Goal: Consume media (video, audio)

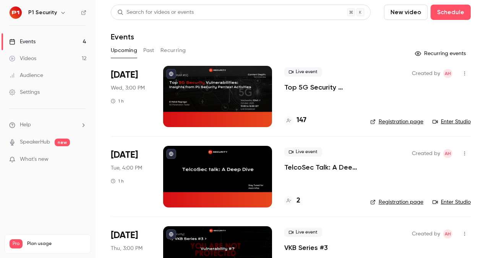
click at [45, 57] on link "Videos 12" at bounding box center [48, 58] width 96 height 17
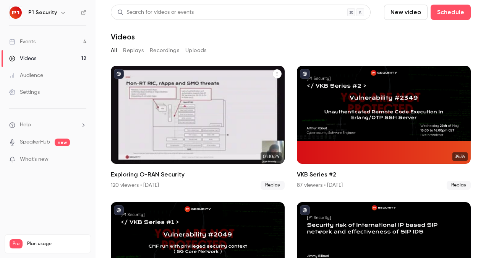
click at [209, 128] on div "Exploring O-RAN Security" at bounding box center [198, 115] width 174 height 98
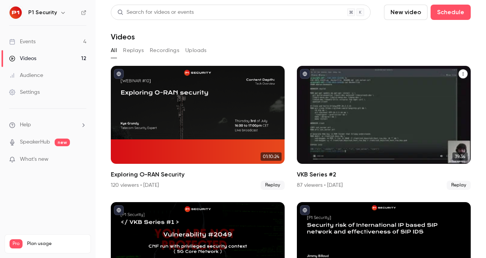
click at [378, 114] on div "VKB Series #2" at bounding box center [384, 115] width 174 height 98
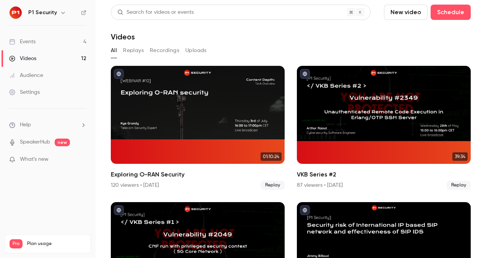
scroll to position [165, 0]
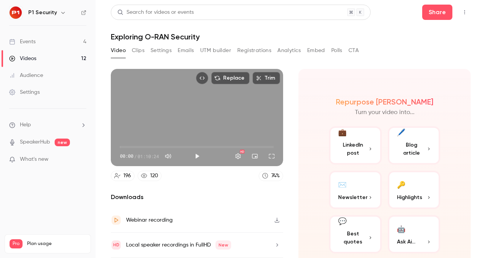
scroll to position [22, 0]
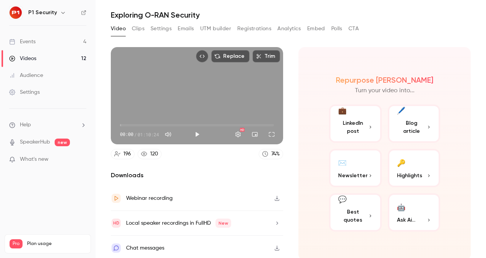
click at [216, 199] on div "Webinar recording" at bounding box center [197, 198] width 172 height 25
click at [176, 174] on h2 "Downloads" at bounding box center [197, 174] width 172 height 9
click at [265, 220] on div "Local speaker recordings in FullHD New" at bounding box center [197, 223] width 172 height 25
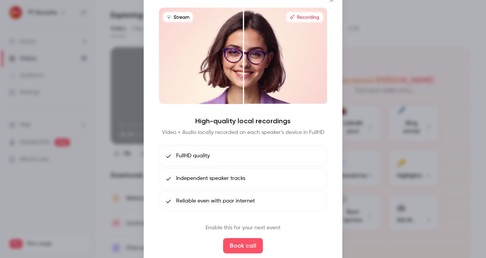
click at [391, 152] on div at bounding box center [243, 129] width 486 height 258
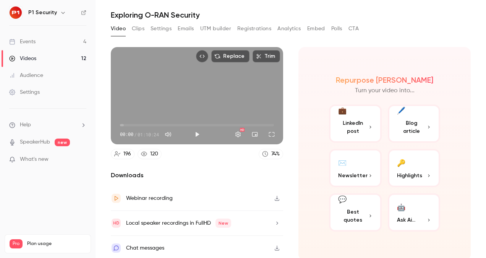
click at [170, 31] on button "Settings" at bounding box center [161, 29] width 21 height 12
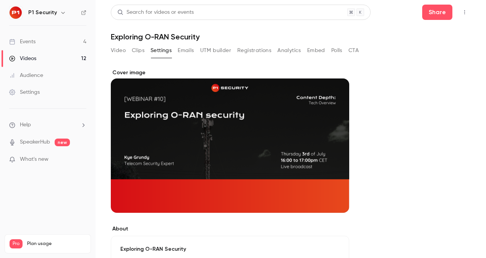
click at [144, 52] on div "Video Clips Settings Emails UTM builder Registrations Analytics Embed Polls CTA" at bounding box center [235, 50] width 248 height 12
click at [138, 52] on button "Clips" at bounding box center [138, 50] width 13 height 12
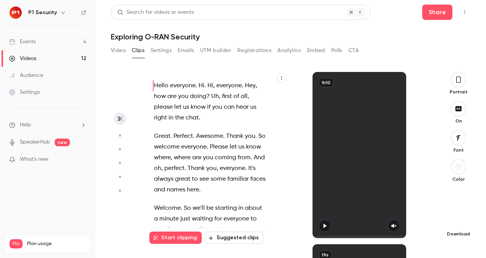
click at [460, 220] on icon "button" at bounding box center [458, 221] width 9 height 6
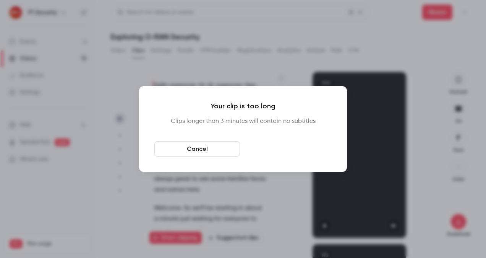
click at [290, 150] on button "Download anyway" at bounding box center [289, 148] width 86 height 15
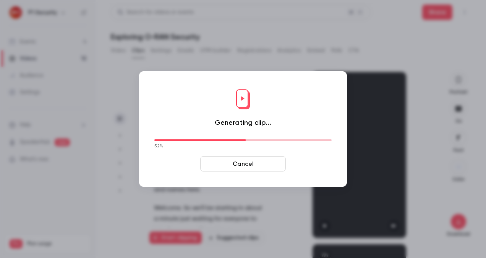
click at [255, 166] on button "Cancel" at bounding box center [243, 163] width 86 height 15
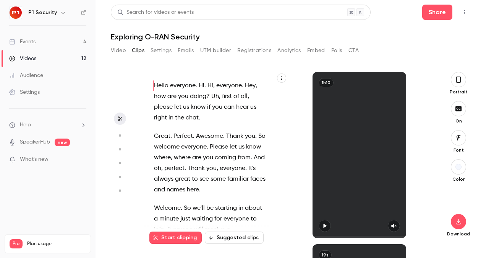
click at [47, 40] on link "Events 4" at bounding box center [48, 41] width 96 height 17
